Goal: Check status: Check status

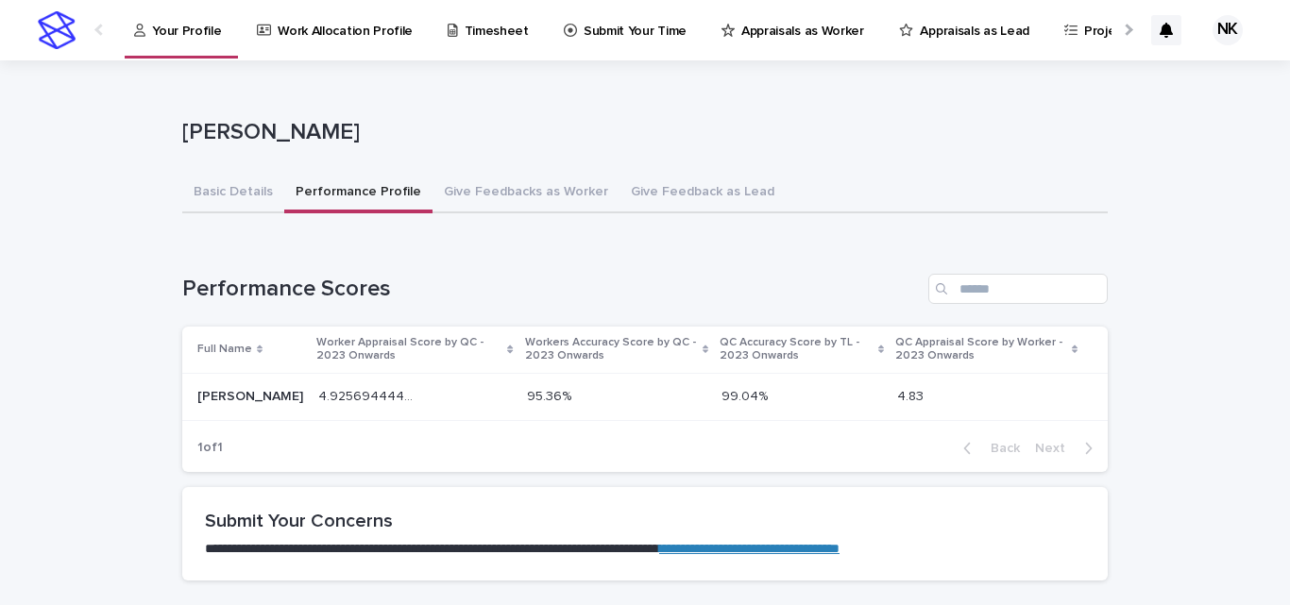
click at [720, 44] on link "Appraisals as Worker" at bounding box center [795, 29] width 153 height 59
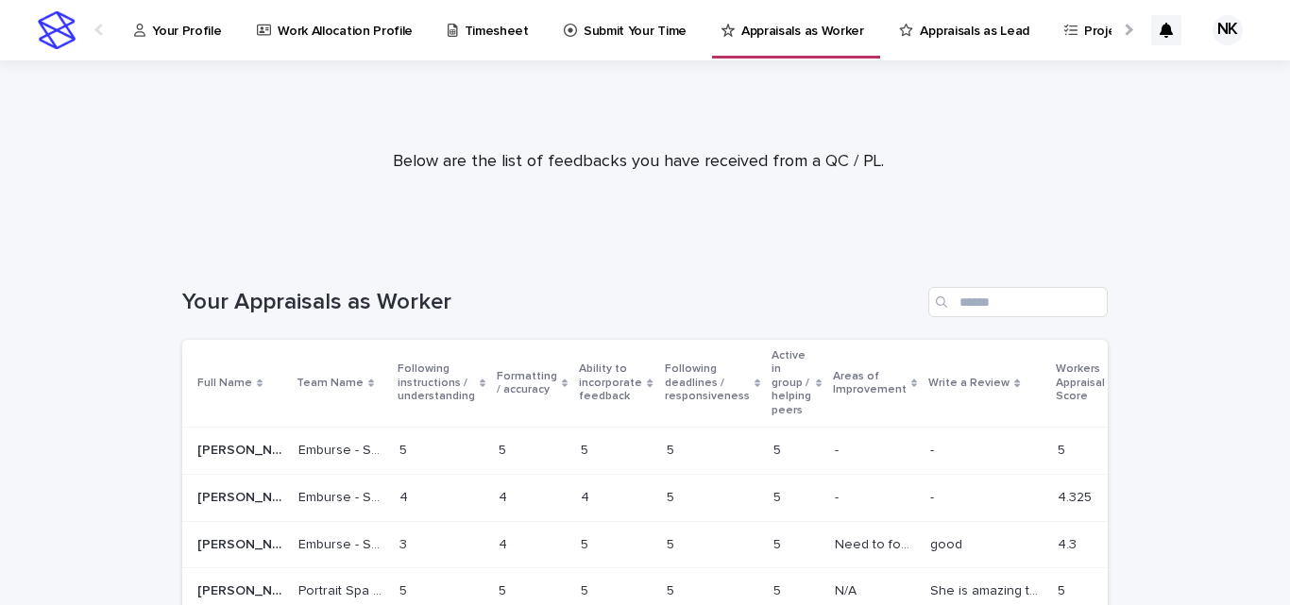
click at [950, 18] on p "Appraisals as Lead" at bounding box center [974, 20] width 109 height 40
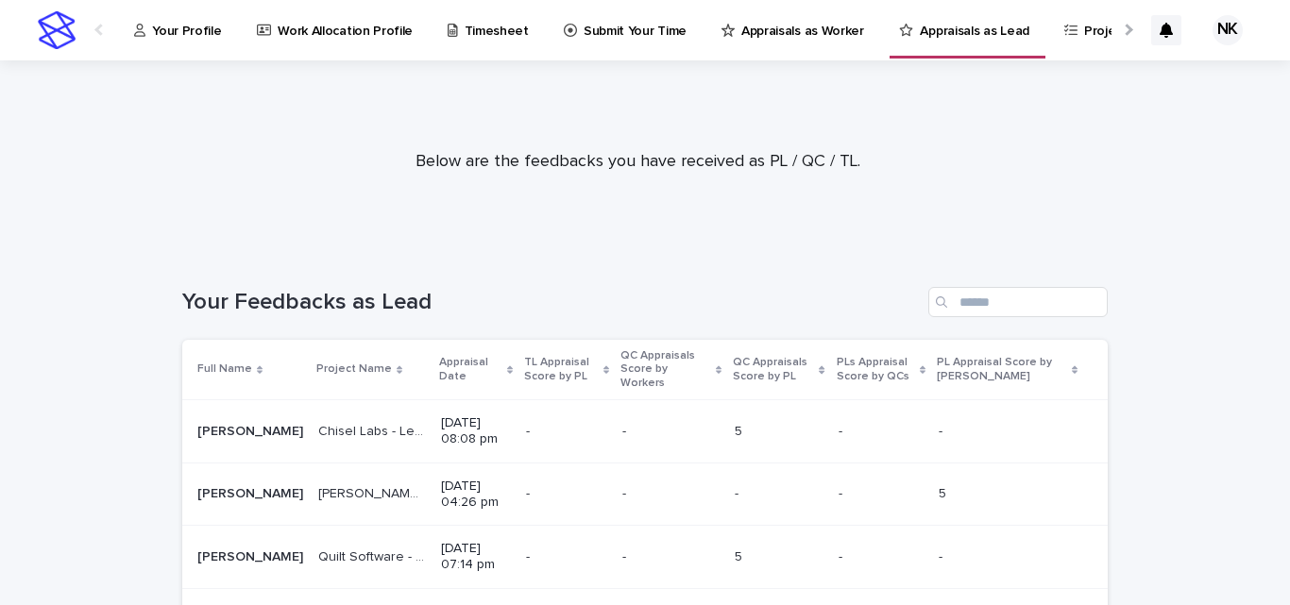
click at [439, 357] on p "Appraisal Date" at bounding box center [470, 369] width 63 height 35
